Goal: Task Accomplishment & Management: Complete application form

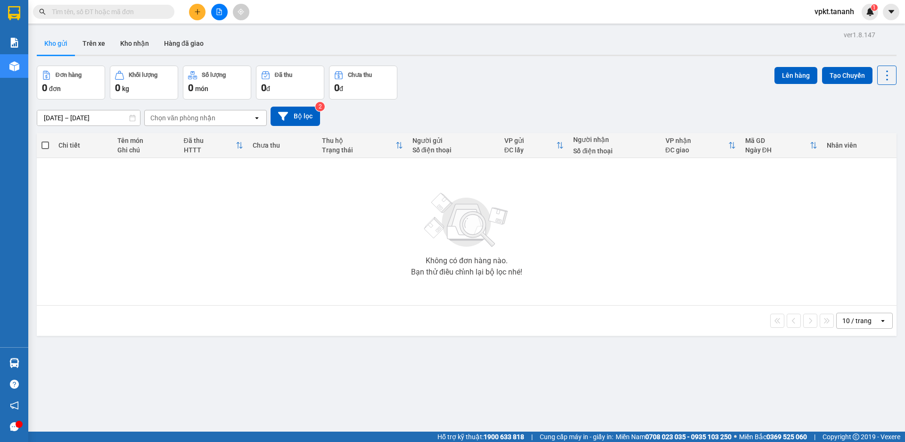
click at [199, 11] on icon "plus" at bounding box center [197, 11] width 7 height 7
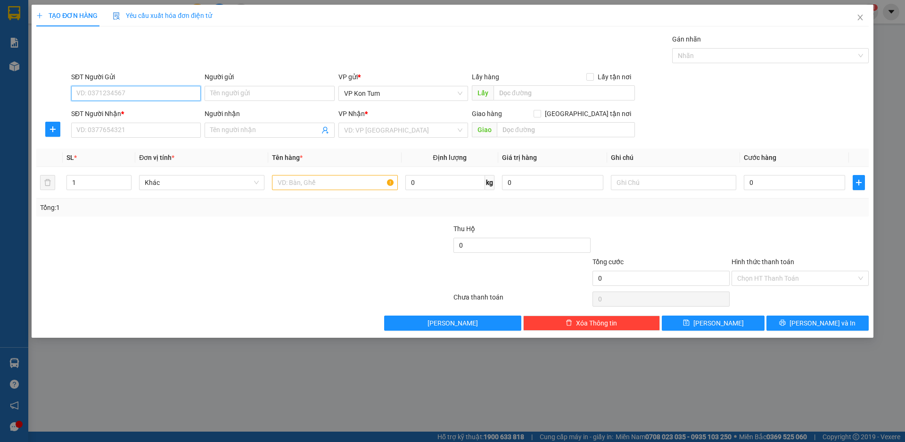
click at [145, 91] on input "SĐT Người Gửi" at bounding box center [136, 93] width 130 height 15
type input "0989983199"
click at [247, 99] on input "Người gửi" at bounding box center [270, 93] width 130 height 15
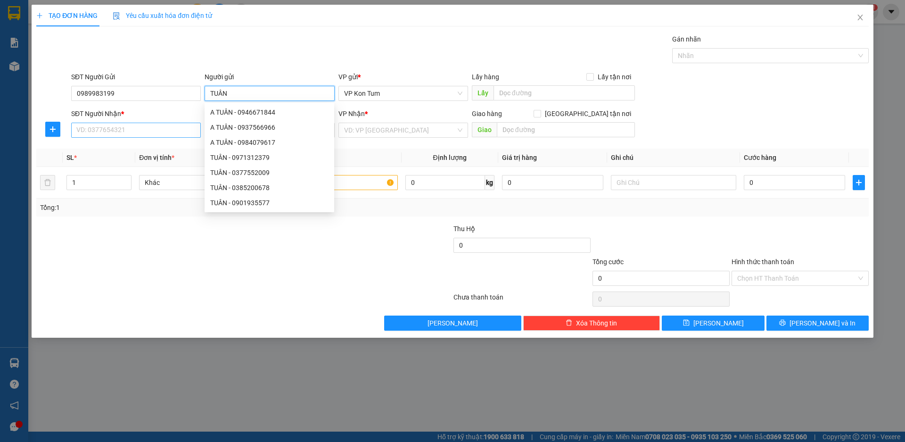
type input "TUÂN"
drag, startPoint x: 119, startPoint y: 132, endPoint x: 116, endPoint y: 127, distance: 5.5
click at [119, 131] on input "SĐT Người Nhận *" at bounding box center [136, 130] width 130 height 15
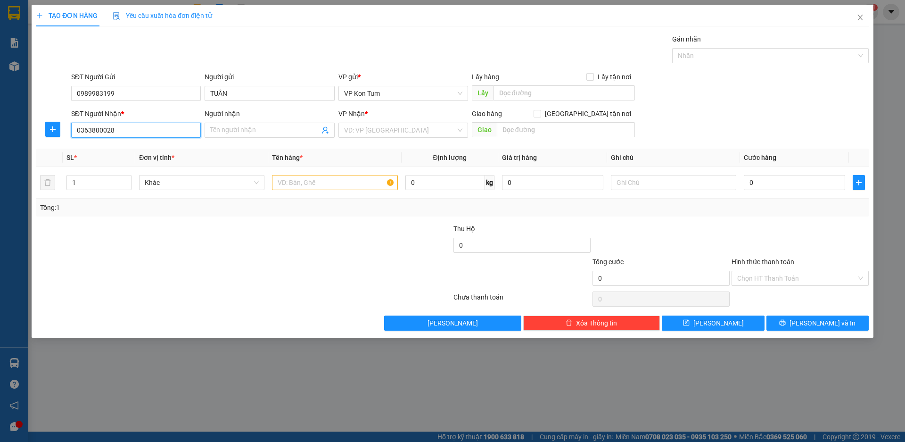
type input "0363800028"
drag, startPoint x: 243, startPoint y: 122, endPoint x: 241, endPoint y: 128, distance: 5.8
click at [243, 123] on div "Người nhận Tên người nhận" at bounding box center [270, 124] width 130 height 33
click at [241, 129] on input "Người nhận" at bounding box center [264, 130] width 109 height 10
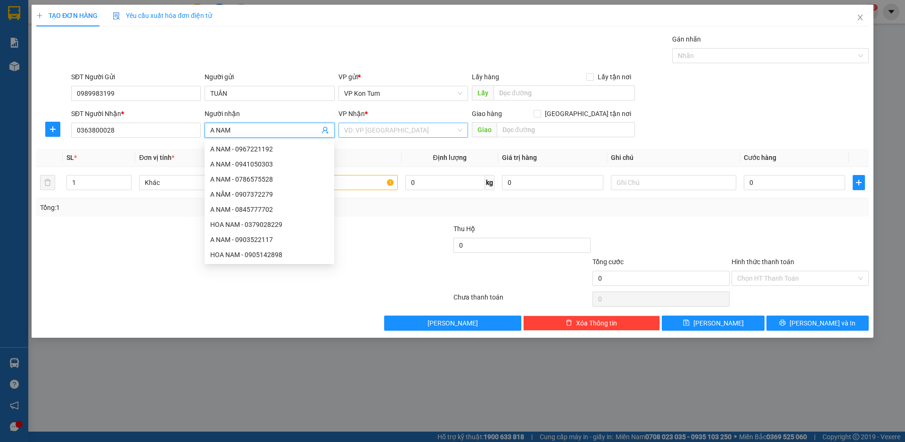
click at [459, 130] on div "VD: VP Sài Gòn" at bounding box center [403, 130] width 130 height 15
type input "A NAM"
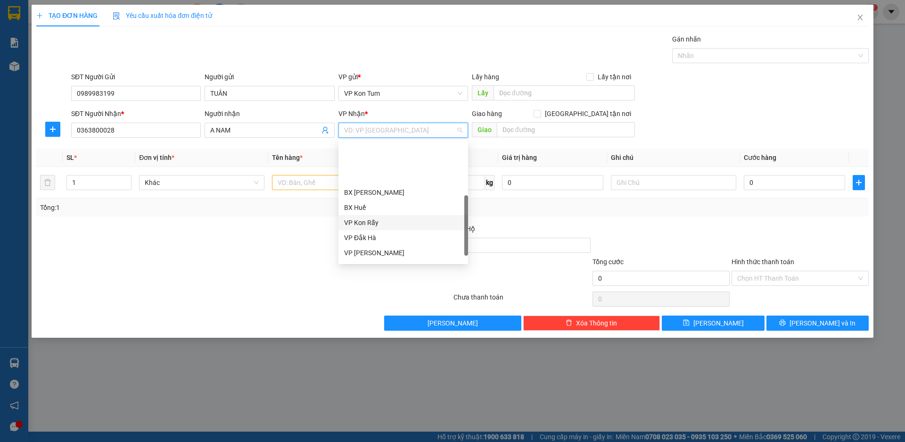
scroll to position [106, 0]
click at [380, 223] on div "BX Quãng Ngãi" at bounding box center [403, 224] width 118 height 10
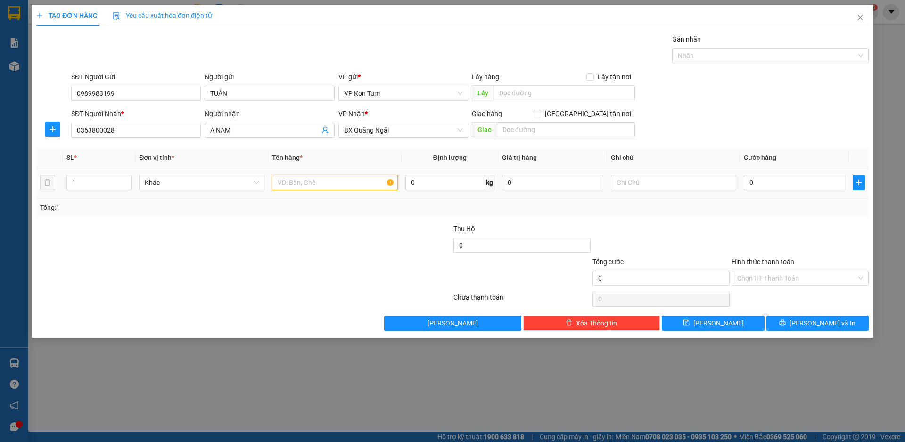
drag, startPoint x: 332, startPoint y: 182, endPoint x: 333, endPoint y: 178, distance: 4.8
click at [332, 180] on input "text" at bounding box center [334, 182] width 125 height 15
type input "HỒ SƠ"
click at [774, 181] on input "0" at bounding box center [794, 182] width 101 height 15
type input "3"
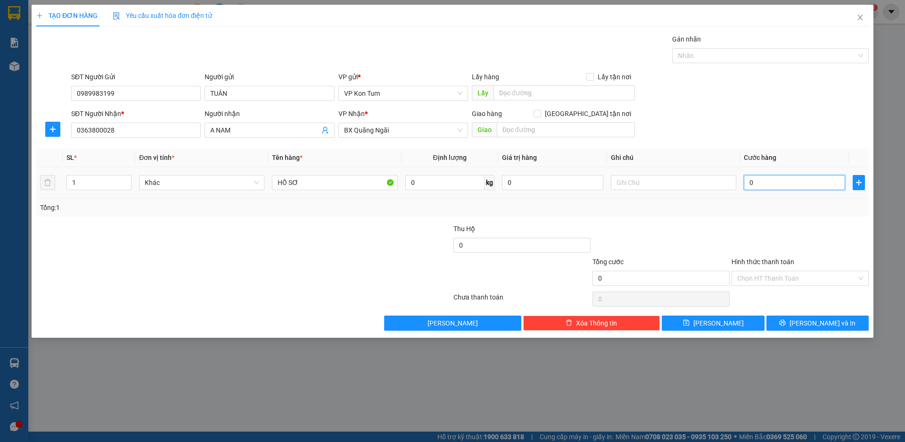
type input "3"
type input "30"
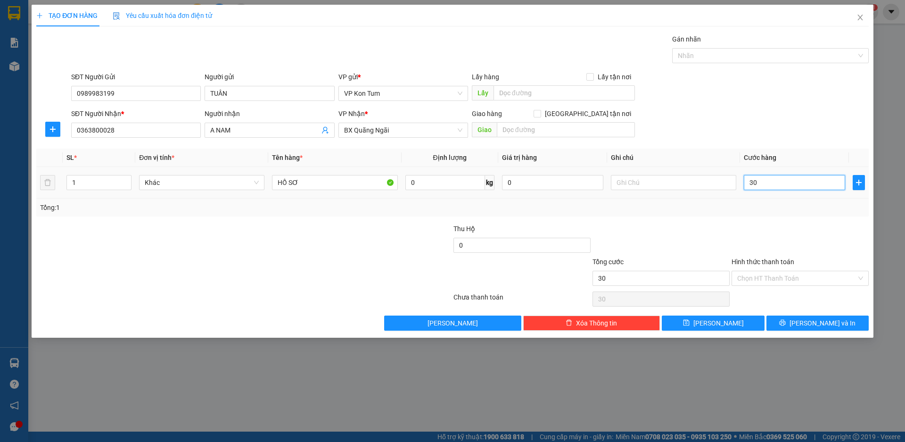
type input "300"
type input "3.000"
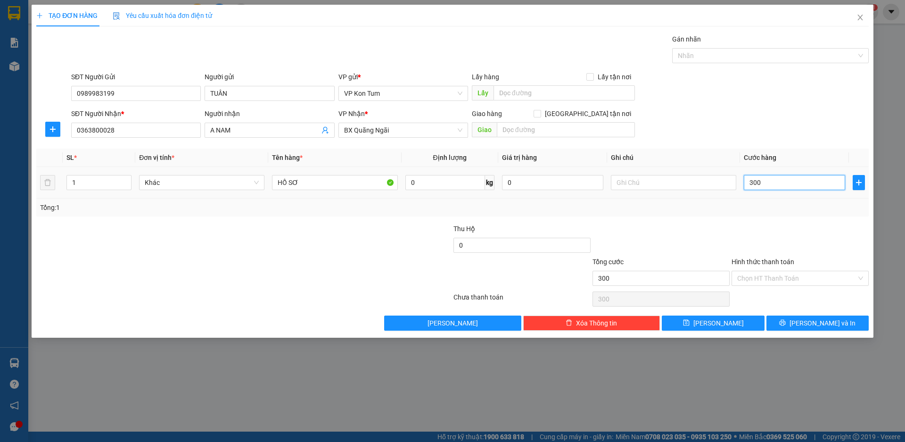
type input "3.000"
type input "30.000"
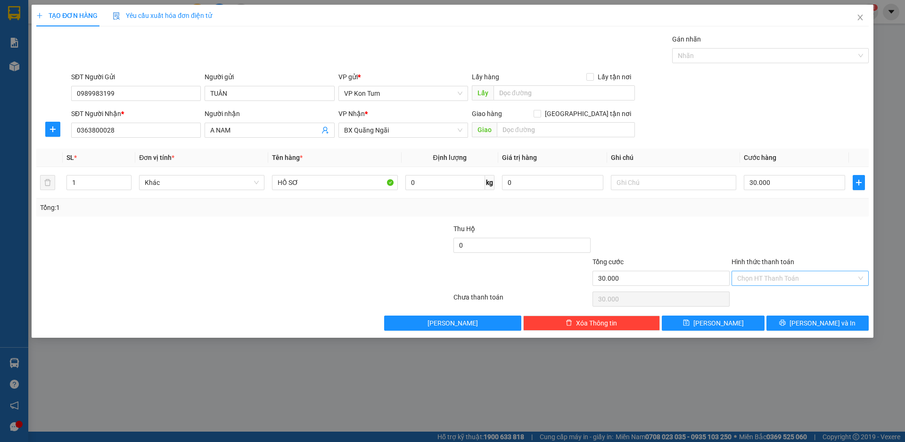
click at [762, 276] on input "Hình thức thanh toán" at bounding box center [796, 278] width 119 height 14
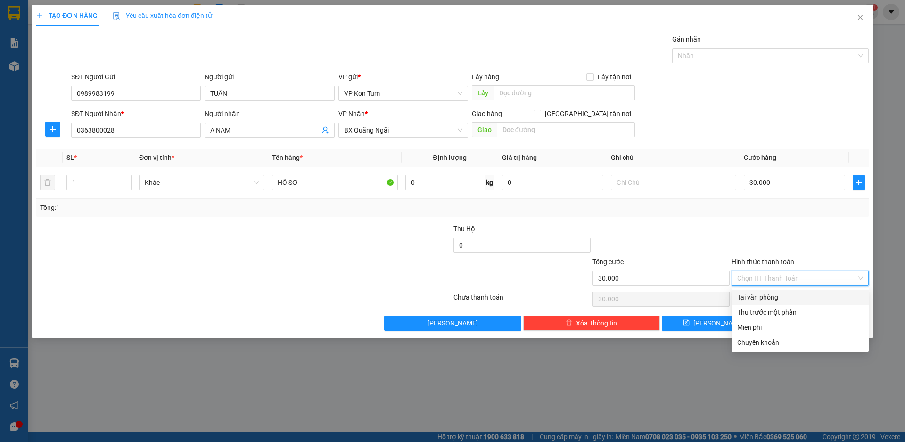
click at [750, 295] on div "Tại văn phòng" at bounding box center [800, 297] width 126 height 10
type input "0"
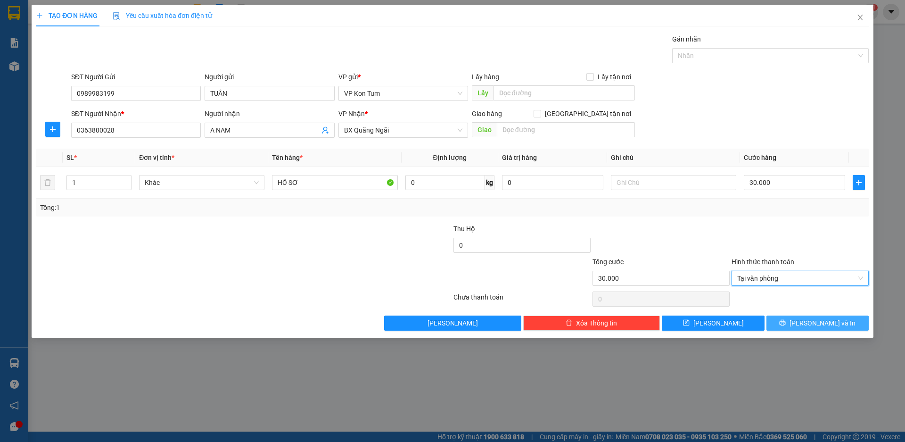
click at [798, 320] on button "Lưu và In" at bounding box center [817, 322] width 102 height 15
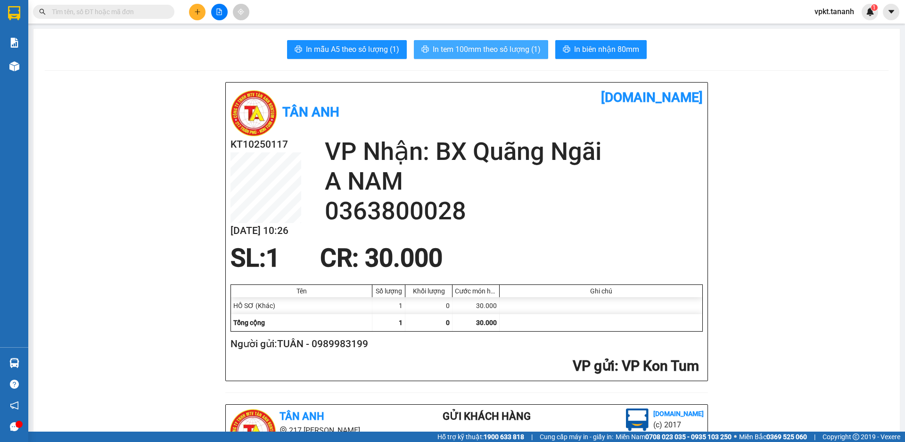
click at [515, 48] on span "In tem 100mm theo số lượng (1)" at bounding box center [487, 49] width 108 height 12
click at [482, 51] on span "In tem 100mm theo số lượng (1)" at bounding box center [487, 49] width 108 height 12
